Goal: Navigation & Orientation: Locate item on page

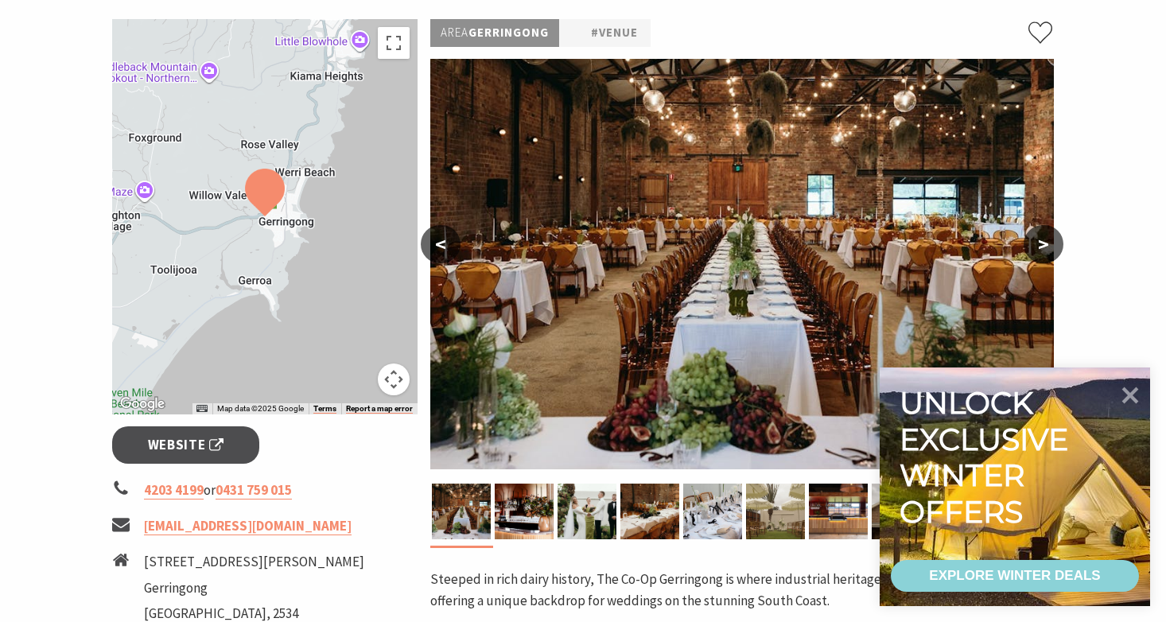
scroll to position [261, 0]
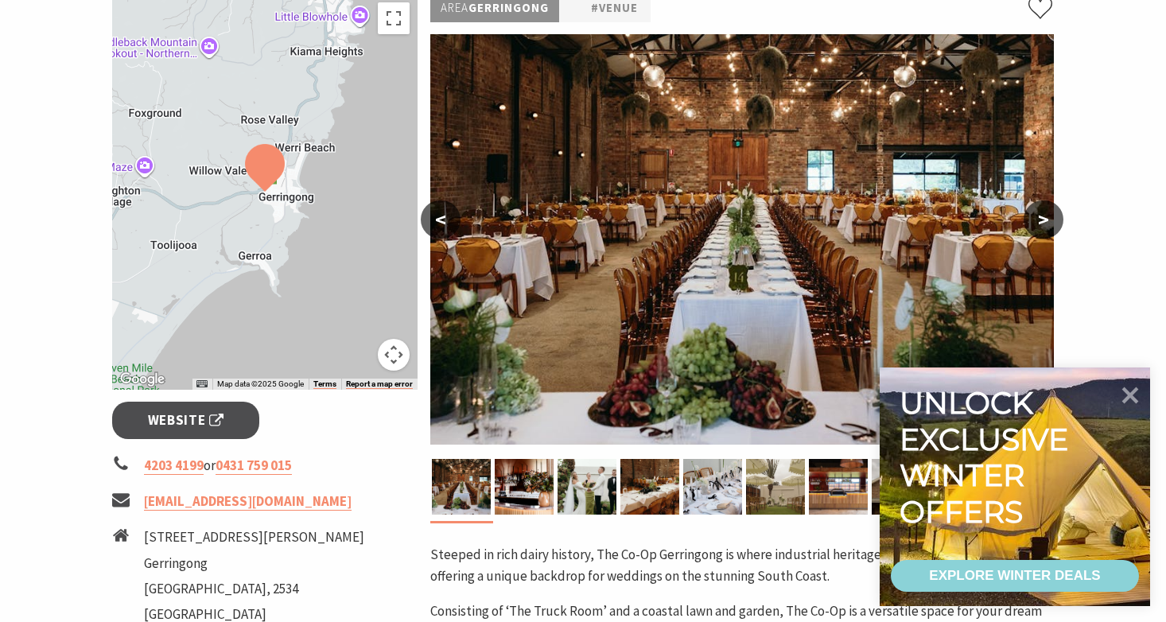
click at [1045, 223] on button ">" at bounding box center [1044, 219] width 40 height 38
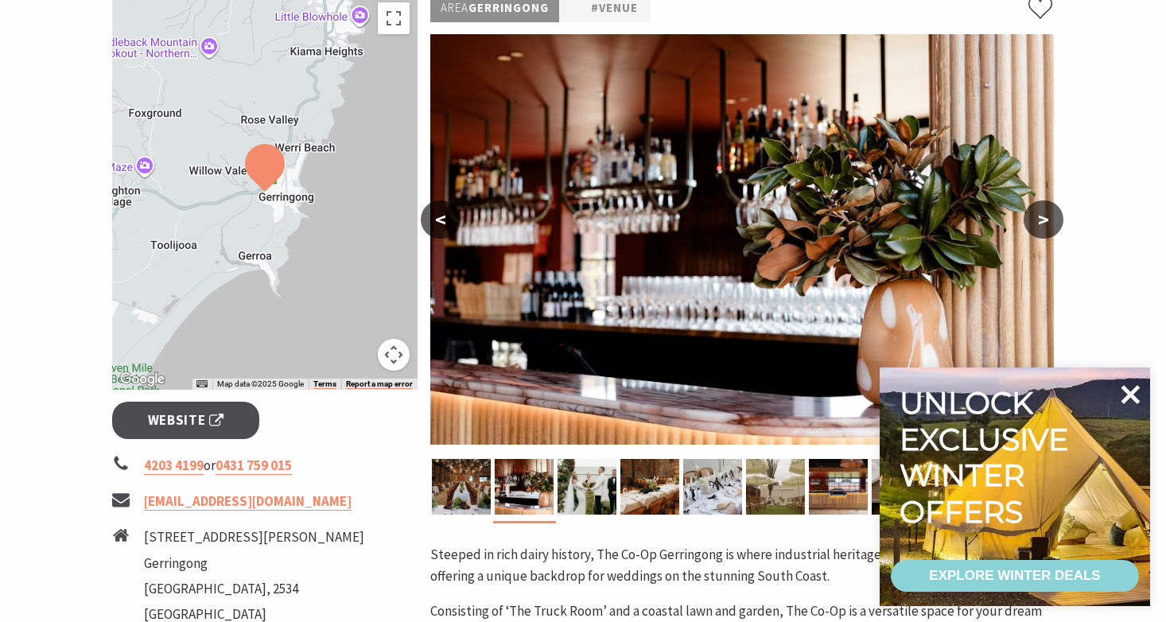
click at [1132, 392] on icon at bounding box center [1131, 394] width 19 height 19
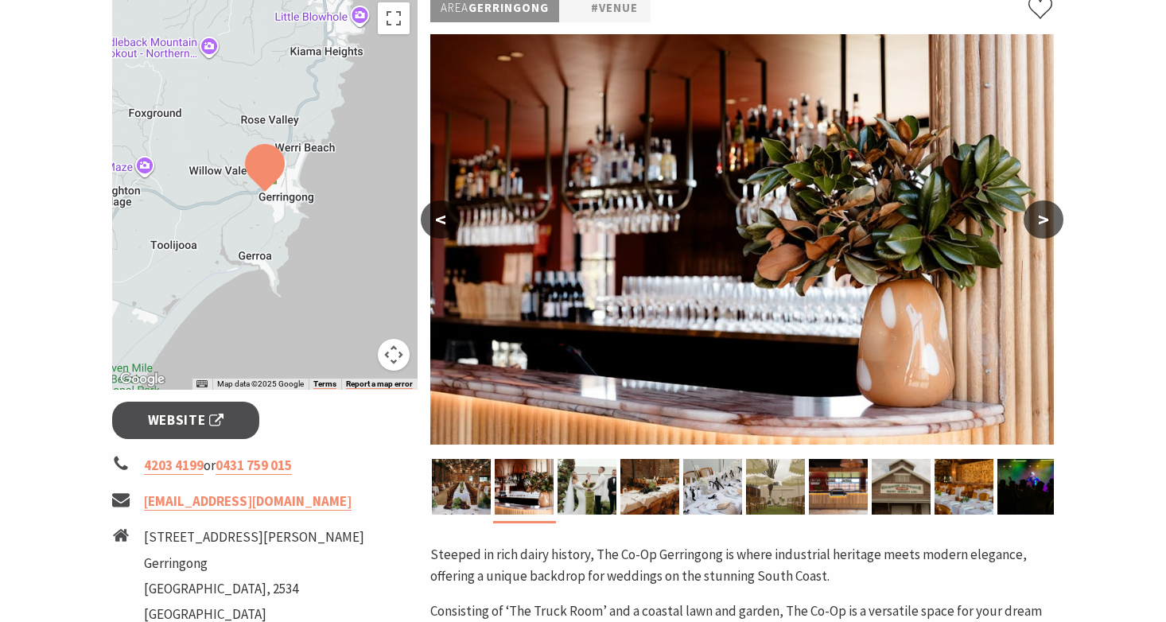
click at [1036, 218] on button ">" at bounding box center [1044, 219] width 40 height 38
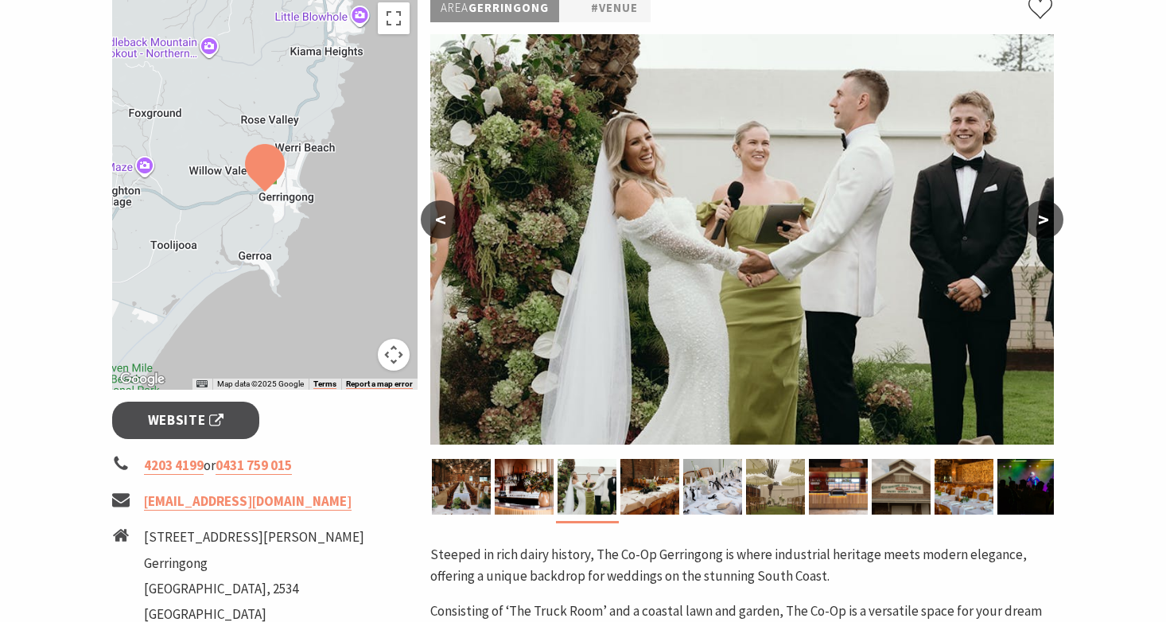
click at [1036, 218] on button ">" at bounding box center [1044, 219] width 40 height 38
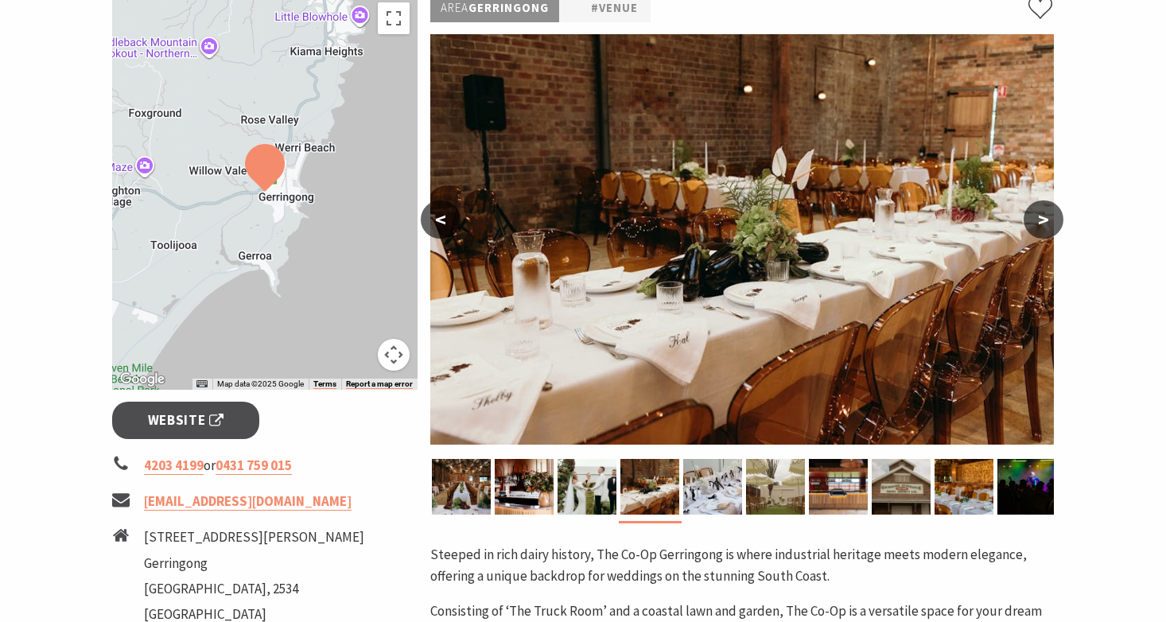
click at [1036, 218] on button ">" at bounding box center [1044, 219] width 40 height 38
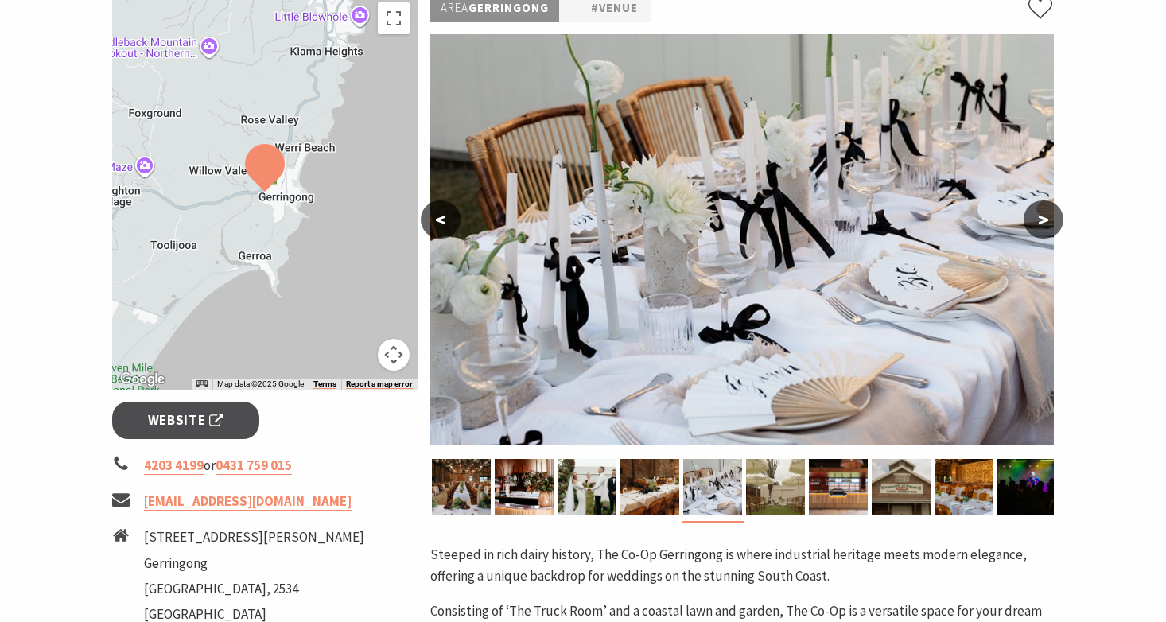
click at [1036, 218] on button ">" at bounding box center [1044, 219] width 40 height 38
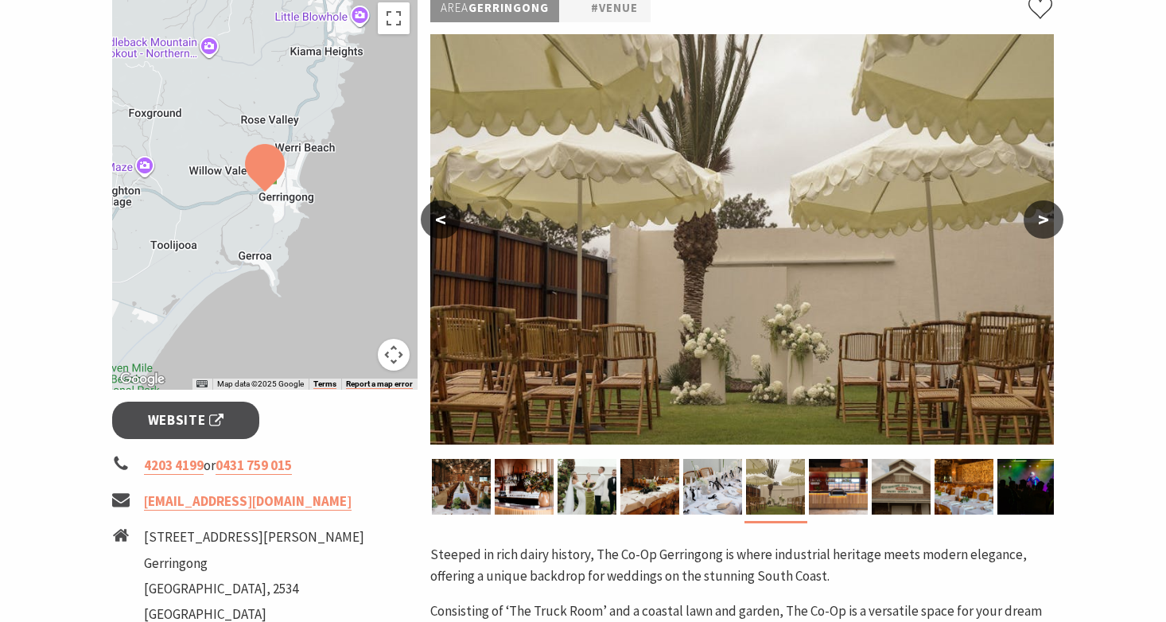
click at [1036, 218] on button ">" at bounding box center [1044, 219] width 40 height 38
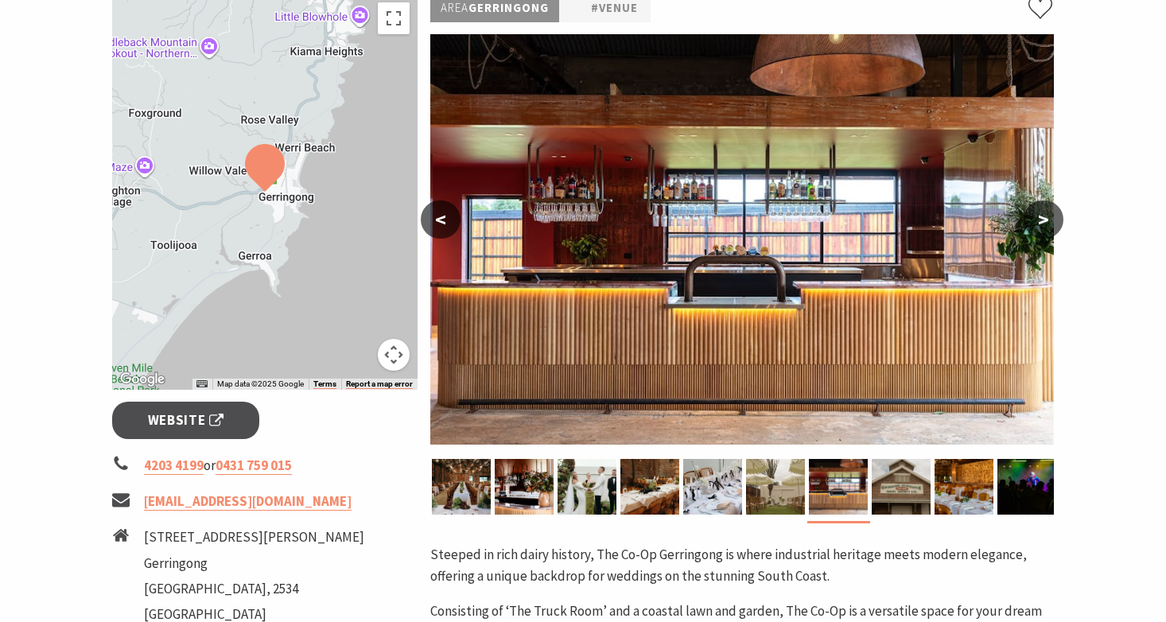
click at [1036, 218] on button ">" at bounding box center [1044, 219] width 40 height 38
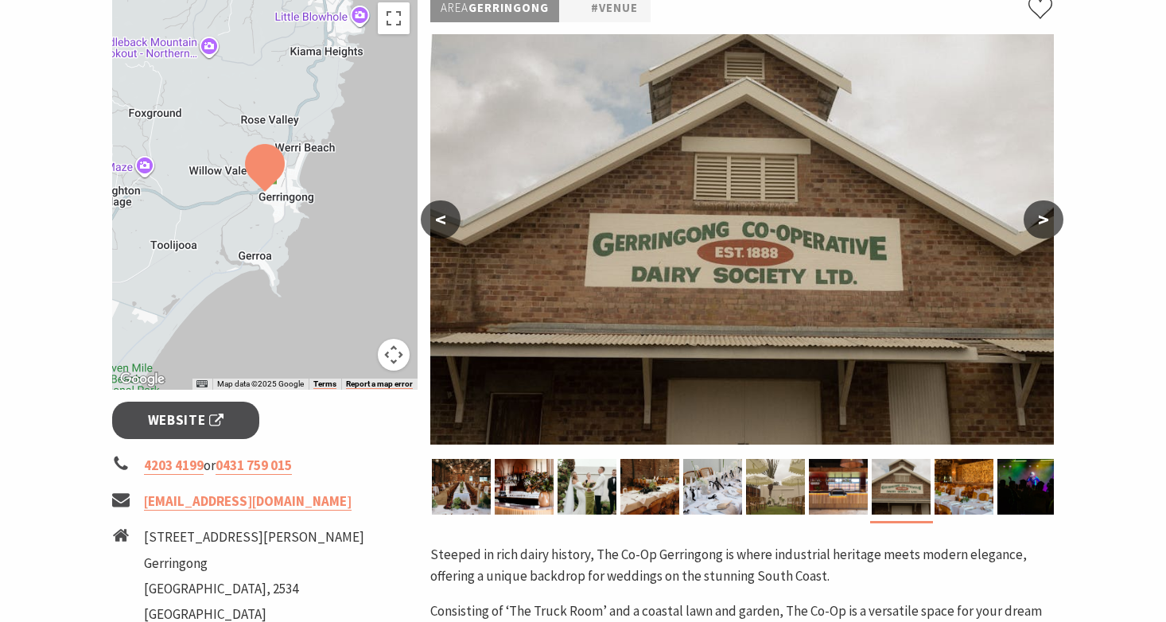
click at [1036, 218] on button ">" at bounding box center [1044, 219] width 40 height 38
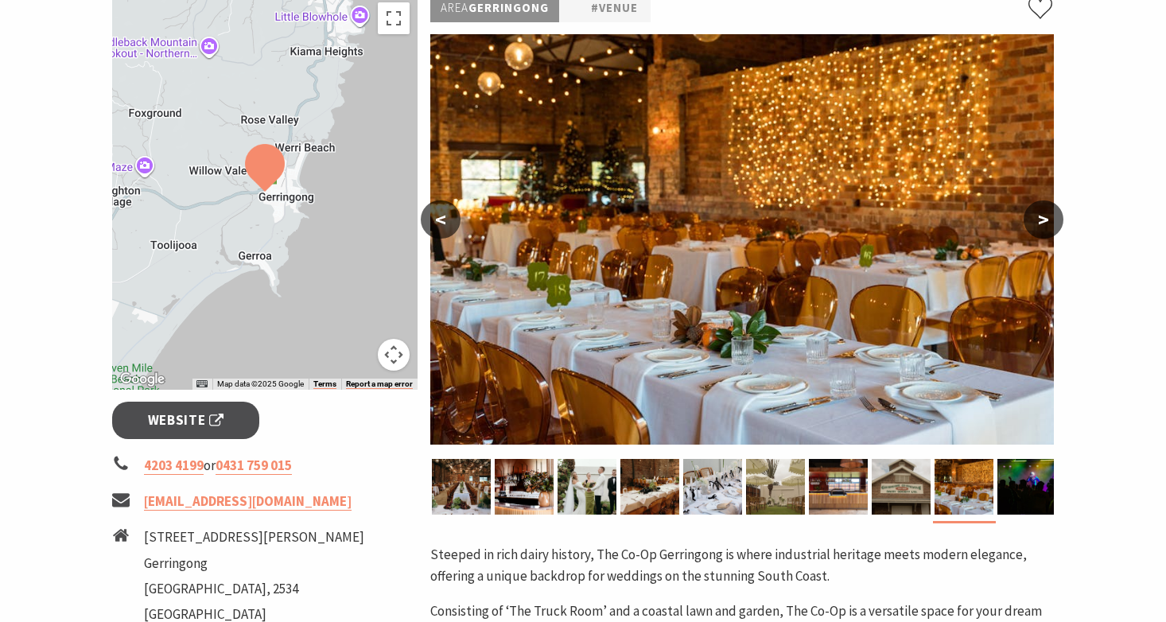
click at [435, 216] on button "<" at bounding box center [441, 219] width 40 height 38
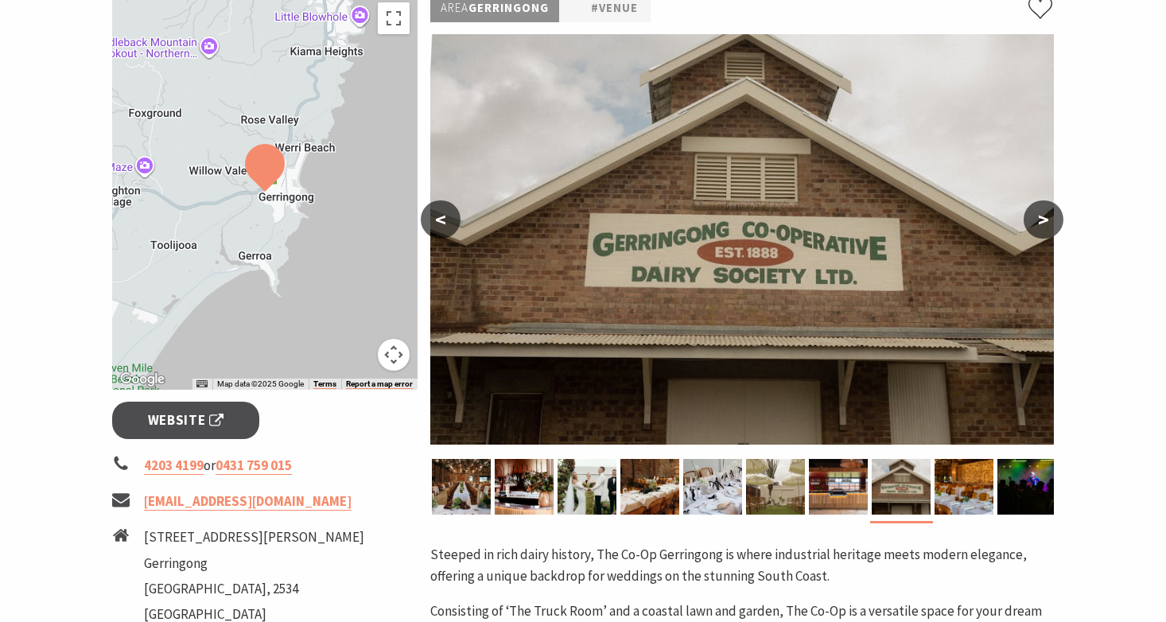
click at [1041, 223] on button ">" at bounding box center [1044, 219] width 40 height 38
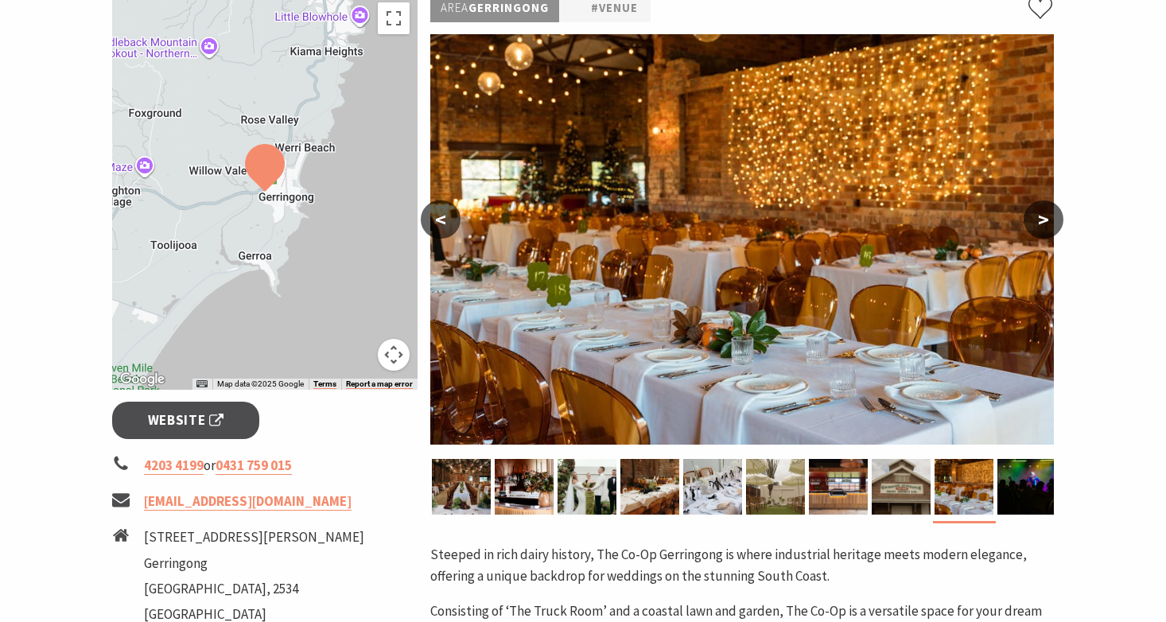
click at [1041, 223] on button ">" at bounding box center [1044, 219] width 40 height 38
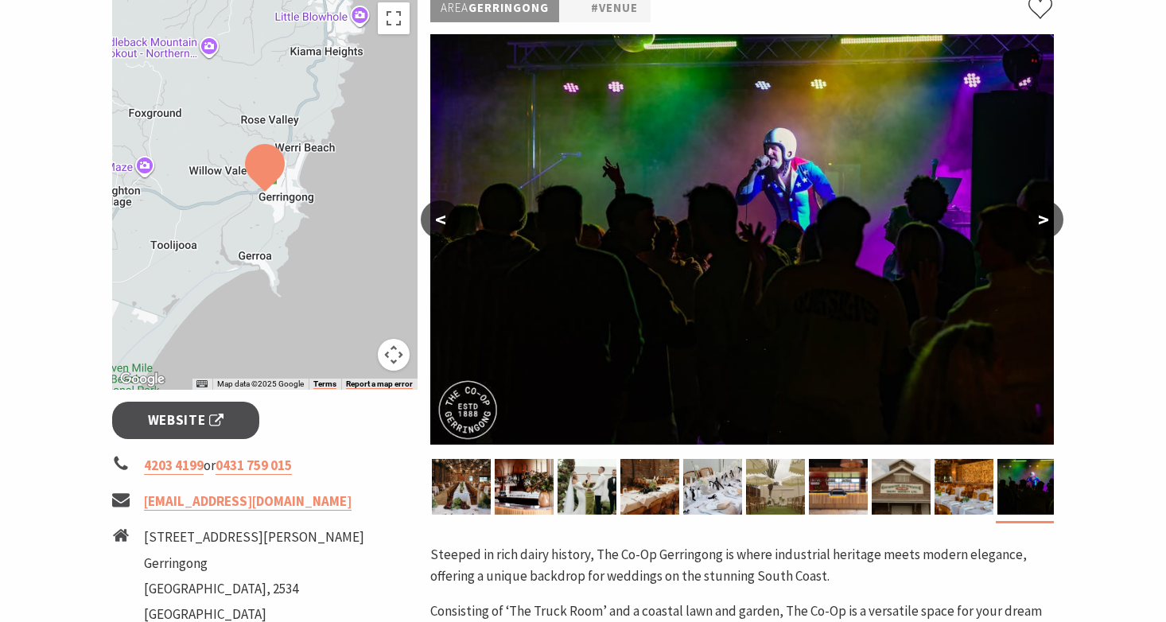
click at [1041, 223] on button ">" at bounding box center [1044, 219] width 40 height 38
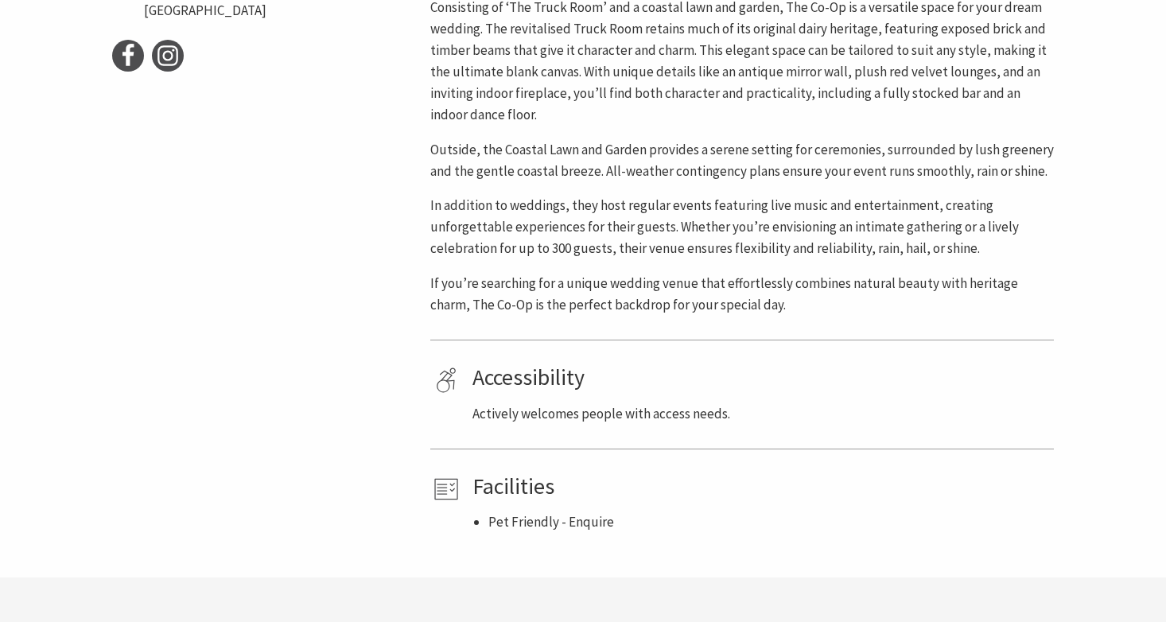
scroll to position [0, 0]
